Goal: Task Accomplishment & Management: Use online tool/utility

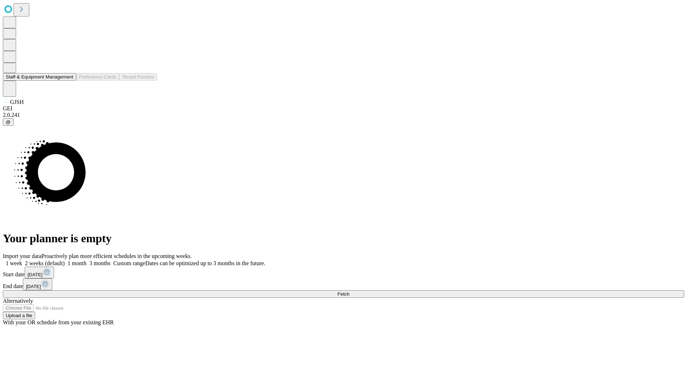
click at [68, 81] on button "Staff & Equipment Management" at bounding box center [39, 77] width 73 height 8
